Goal: Task Accomplishment & Management: Use online tool/utility

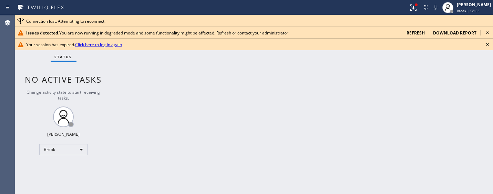
drag, startPoint x: 284, startPoint y: 85, endPoint x: 221, endPoint y: 52, distance: 70.8
click at [284, 85] on div "Back to Dashboard Change Sender ID Customers Technicians Select a contact Outbo…" at bounding box center [303, 104] width 382 height 179
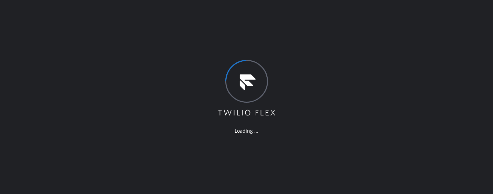
drag, startPoint x: 147, startPoint y: 71, endPoint x: 187, endPoint y: 63, distance: 40.2
click at [147, 71] on div "Loading ..." at bounding box center [246, 97] width 493 height 194
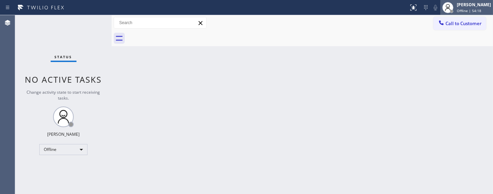
click at [466, 2] on div "Adam Alramadan" at bounding box center [474, 5] width 34 height 6
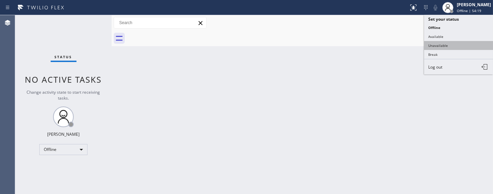
click at [446, 46] on button "Unavailable" at bounding box center [458, 45] width 69 height 9
